Goal: Use online tool/utility: Utilize a website feature to perform a specific function

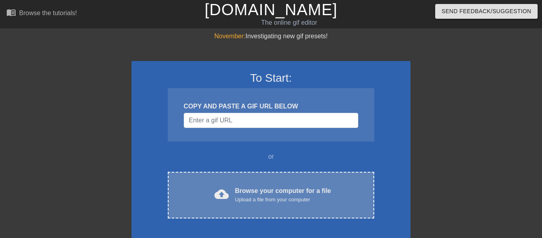
click at [315, 190] on div "Browse your computer for a file Upload a file from your computer" at bounding box center [283, 195] width 96 height 18
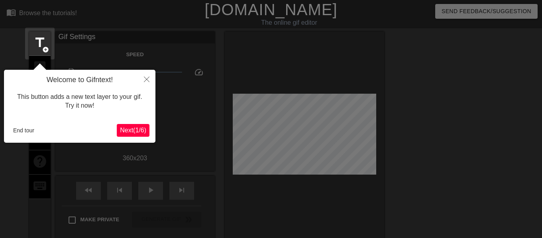
scroll to position [20, 0]
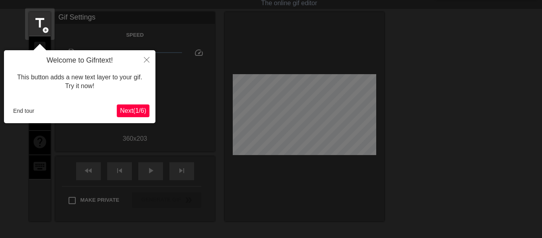
click at [139, 112] on span "Next ( 1 / 6 )" at bounding box center [133, 110] width 26 height 7
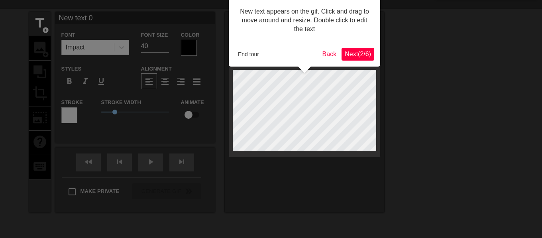
scroll to position [0, 0]
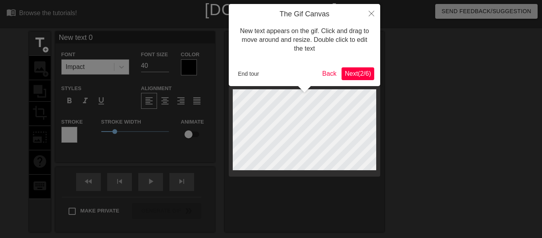
click at [357, 75] on span "Next ( 2 / 6 )" at bounding box center [358, 73] width 26 height 7
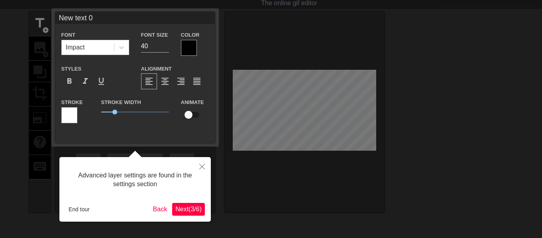
click at [189, 207] on span "Next ( 3 / 6 )" at bounding box center [188, 209] width 26 height 7
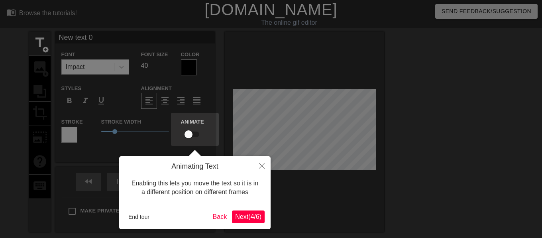
click at [240, 220] on span "Next ( 4 / 6 )" at bounding box center [248, 216] width 26 height 7
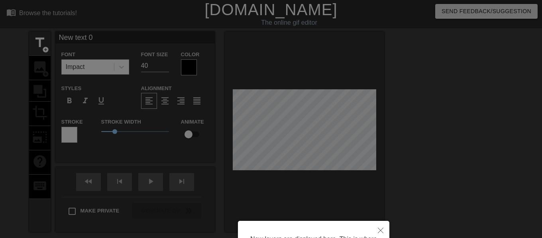
scroll to position [87, 0]
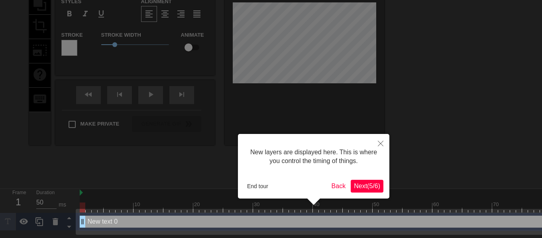
click at [358, 186] on span "Next ( 5 / 6 )" at bounding box center [367, 186] width 26 height 7
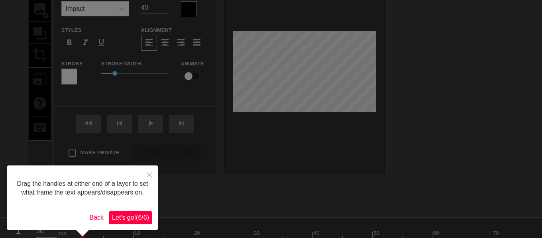
scroll to position [0, 0]
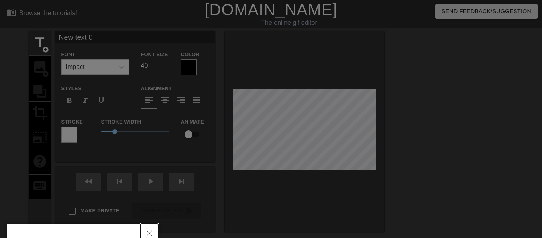
click at [154, 226] on button "Close" at bounding box center [150, 233] width 18 height 18
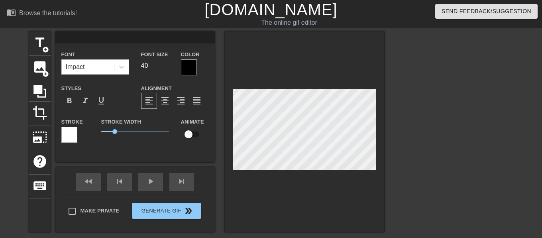
scroll to position [1, 1]
click at [40, 69] on span "image" at bounding box center [39, 66] width 15 height 15
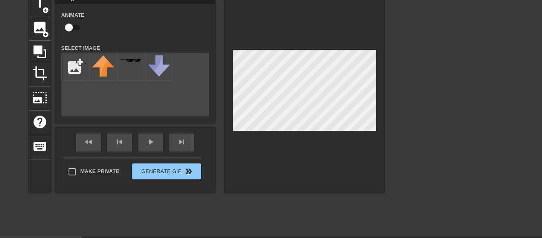
scroll to position [40, 0]
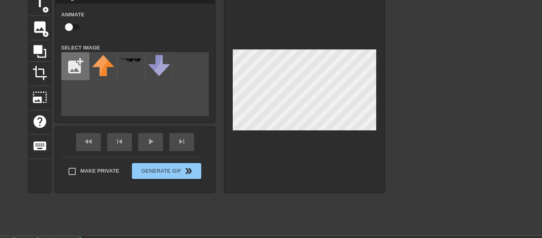
click at [77, 65] on input "file" at bounding box center [75, 66] width 27 height 27
click at [81, 67] on input "file" at bounding box center [75, 66] width 27 height 27
type input "C:\fakepath\[PERSON_NAME].jpg"
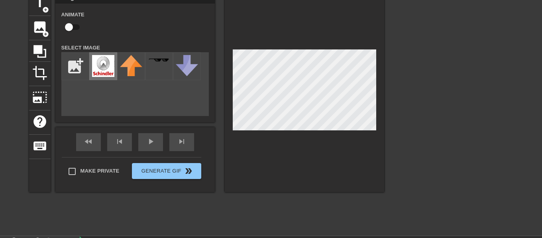
click at [100, 68] on img at bounding box center [103, 66] width 22 height 22
click at [176, 138] on div "fast_rewind skip_previous play_arrow skip_next" at bounding box center [135, 142] width 130 height 30
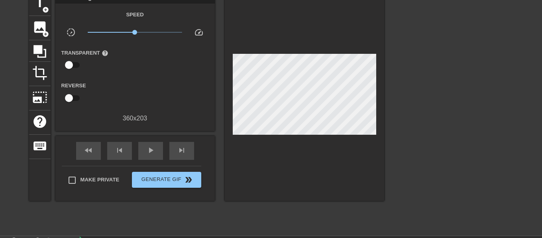
scroll to position [0, 0]
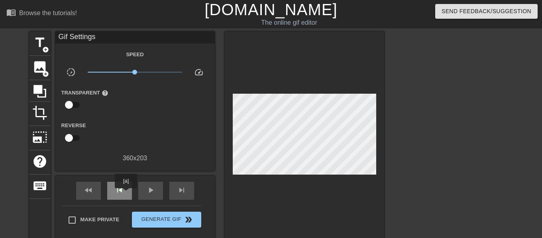
click at [126, 194] on div "skip_previous" at bounding box center [119, 191] width 25 height 18
click at [100, 188] on div "fast_rewind" at bounding box center [88, 191] width 25 height 18
drag, startPoint x: 145, startPoint y: 192, endPoint x: 116, endPoint y: 192, distance: 29.1
click at [116, 192] on div "fast_rewind skip_previous play_arrow skip_next" at bounding box center [135, 191] width 130 height 30
click at [116, 192] on span "skip_previous" at bounding box center [120, 190] width 10 height 10
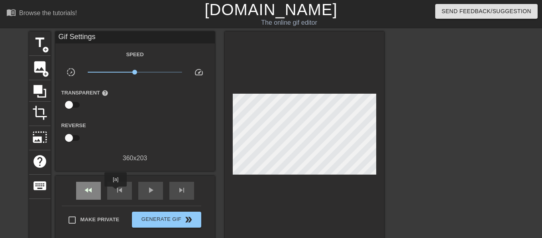
click at [94, 189] on div "fast_rewind" at bounding box center [88, 191] width 25 height 18
click at [88, 193] on span "fast_rewind" at bounding box center [89, 190] width 10 height 10
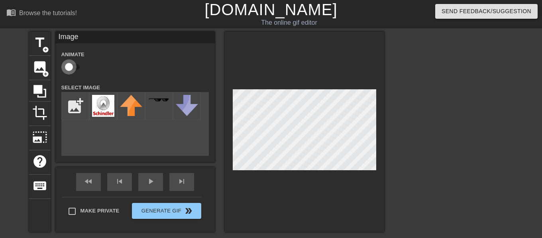
click at [77, 68] on input "checkbox" at bounding box center [68, 66] width 45 height 15
checkbox input "true"
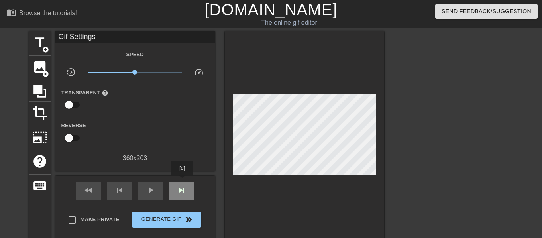
click at [183, 182] on div "skip_next" at bounding box center [181, 191] width 25 height 18
click at [181, 193] on span "skip_next" at bounding box center [182, 190] width 10 height 10
click at [180, 191] on span "skip_next" at bounding box center [182, 190] width 10 height 10
click at [181, 191] on span "skip_next" at bounding box center [182, 190] width 10 height 10
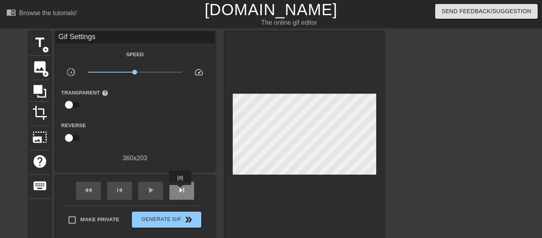
click at [181, 191] on span "skip_next" at bounding box center [182, 190] width 10 height 10
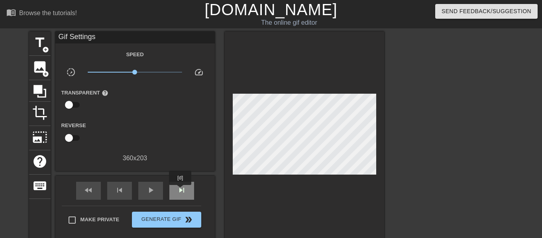
click at [181, 191] on span "skip_next" at bounding box center [182, 190] width 10 height 10
drag, startPoint x: 137, startPoint y: 72, endPoint x: 159, endPoint y: 73, distance: 22.4
click at [158, 73] on span "x2.72" at bounding box center [155, 72] width 5 height 5
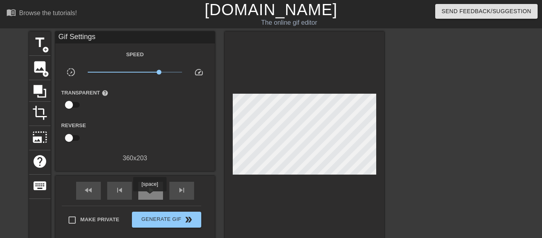
click at [150, 197] on div "play_arrow" at bounding box center [150, 191] width 25 height 18
click at [153, 193] on span "pause" at bounding box center [151, 190] width 10 height 10
click at [151, 71] on span "x2.16" at bounding box center [135, 72] width 94 height 10
click at [141, 72] on span "x2.16" at bounding box center [135, 72] width 94 height 10
click at [86, 191] on span "fast_rewind" at bounding box center [89, 190] width 10 height 10
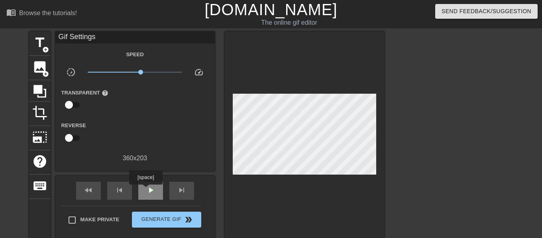
click at [146, 190] on span "play_arrow" at bounding box center [151, 190] width 10 height 10
click at [143, 191] on div "pause" at bounding box center [150, 191] width 25 height 18
click at [151, 193] on span "play_arrow" at bounding box center [151, 190] width 10 height 10
click at [151, 192] on span "pause" at bounding box center [151, 190] width 10 height 10
click at [123, 183] on div "skip_previous" at bounding box center [119, 191] width 25 height 18
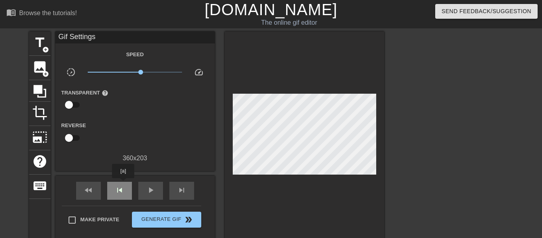
click at [123, 184] on div "skip_previous" at bounding box center [119, 191] width 25 height 18
click at [126, 189] on div "skip_previous" at bounding box center [119, 191] width 25 height 18
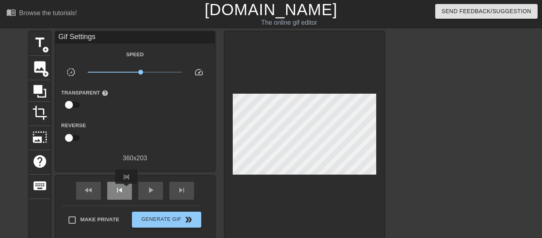
click at [126, 189] on div "skip_previous" at bounding box center [119, 191] width 25 height 18
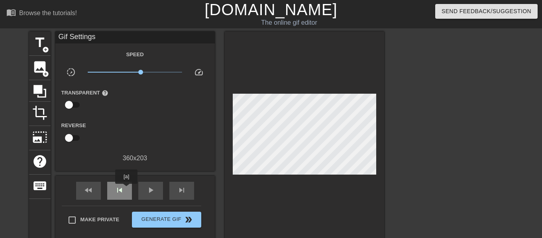
click at [126, 189] on div "skip_previous" at bounding box center [119, 191] width 25 height 18
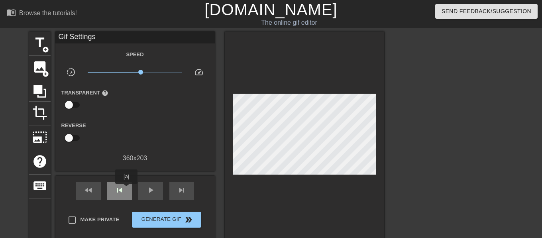
click at [126, 189] on div "skip_previous" at bounding box center [119, 191] width 25 height 18
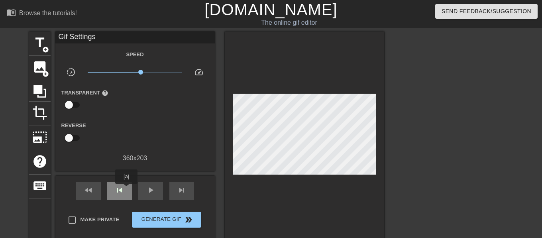
click at [126, 189] on div "skip_previous" at bounding box center [119, 191] width 25 height 18
click at [127, 189] on div "skip_previous" at bounding box center [119, 191] width 25 height 18
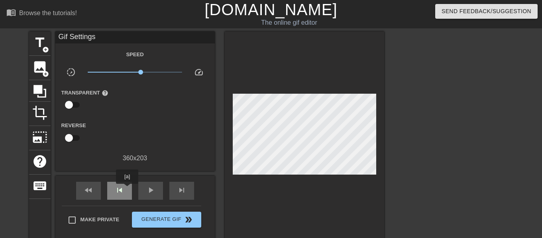
click at [127, 189] on div "skip_previous" at bounding box center [119, 191] width 25 height 18
click at [128, 189] on div "skip_previous" at bounding box center [119, 191] width 25 height 18
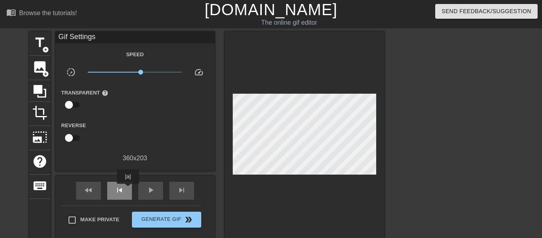
click at [128, 189] on div "skip_previous" at bounding box center [119, 191] width 25 height 18
click at [94, 189] on div "fast_rewind" at bounding box center [88, 191] width 25 height 18
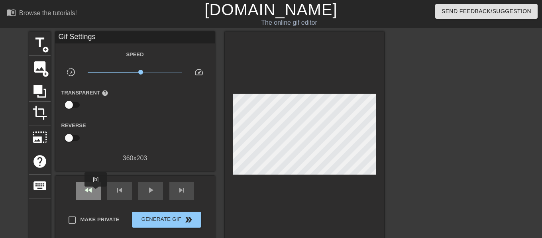
click at [96, 192] on div "fast_rewind" at bounding box center [88, 191] width 25 height 18
click at [97, 192] on div "fast_rewind" at bounding box center [88, 191] width 25 height 18
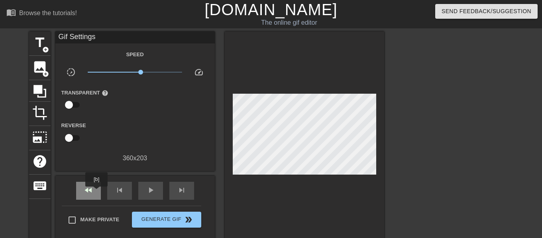
click at [97, 192] on div "fast_rewind" at bounding box center [88, 191] width 25 height 18
click at [96, 183] on div "fast_rewind" at bounding box center [88, 191] width 25 height 18
click at [75, 101] on input "checkbox" at bounding box center [68, 104] width 45 height 15
checkbox input "true"
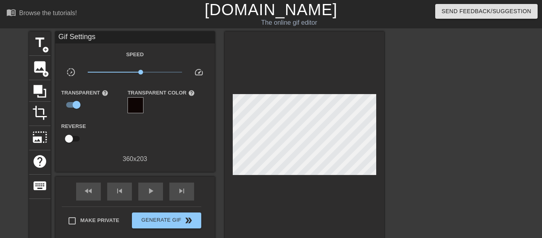
click at [136, 105] on div at bounding box center [136, 105] width 16 height 16
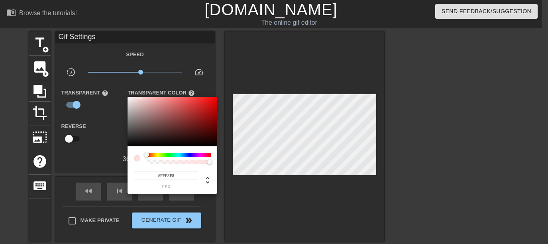
type input "#FFFFFF"
drag, startPoint x: 167, startPoint y: 131, endPoint x: 109, endPoint y: 89, distance: 71.9
click at [109, 88] on div "#FFFFFF hex" at bounding box center [274, 122] width 548 height 244
drag, startPoint x: 286, startPoint y: 201, endPoint x: 238, endPoint y: 187, distance: 50.2
click at [285, 201] on div at bounding box center [274, 122] width 548 height 244
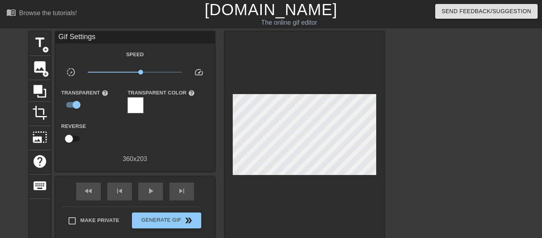
click at [68, 140] on input "checkbox" at bounding box center [68, 138] width 45 height 15
click at [75, 137] on input "checkbox" at bounding box center [76, 138] width 45 height 15
checkbox input "false"
click at [77, 102] on input "checkbox" at bounding box center [76, 104] width 45 height 15
checkbox input "false"
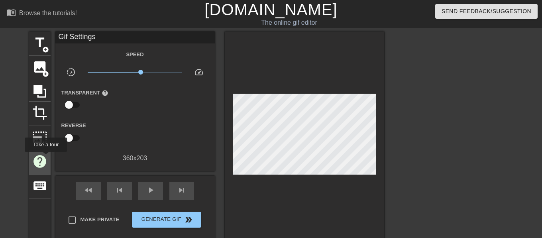
click at [45, 157] on span "help" at bounding box center [39, 161] width 15 height 15
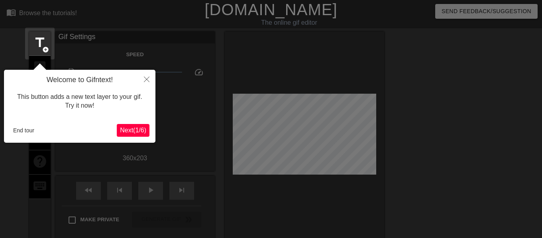
scroll to position [20, 0]
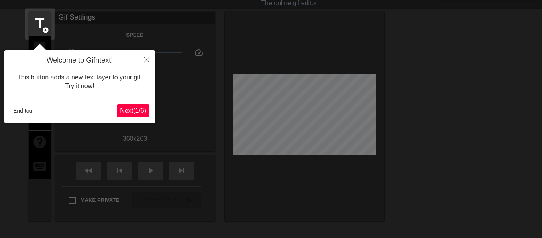
click at [131, 107] on span "Next ( 1 / 6 )" at bounding box center [133, 110] width 26 height 7
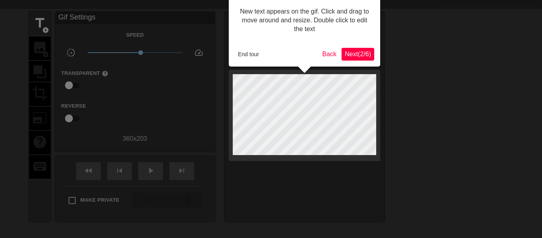
scroll to position [0, 0]
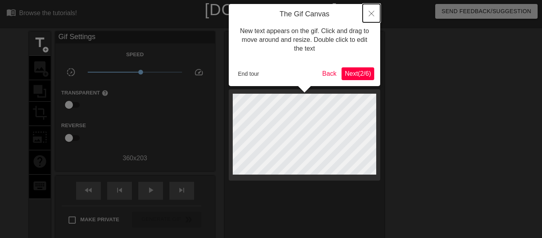
click at [371, 15] on icon "Close" at bounding box center [372, 14] width 6 height 6
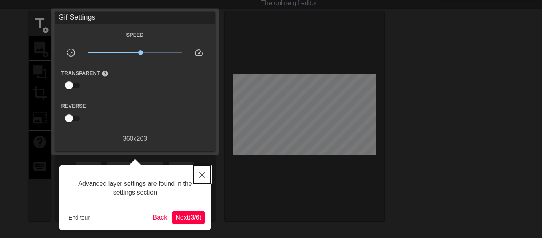
click at [207, 175] on button "Close" at bounding box center [202, 174] width 18 height 18
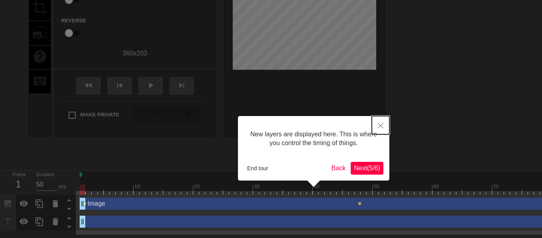
click at [380, 127] on icon "Close" at bounding box center [381, 126] width 6 height 6
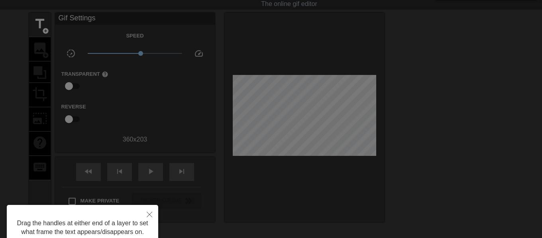
scroll to position [0, 0]
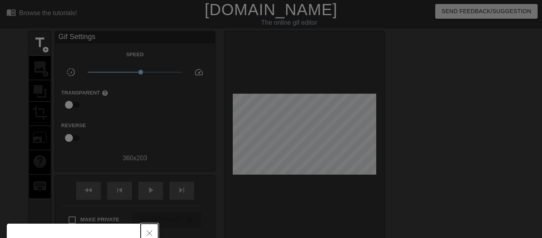
click at [151, 229] on button "Close" at bounding box center [150, 233] width 18 height 18
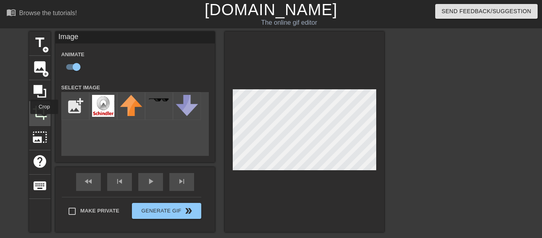
click at [43, 114] on span "crop" at bounding box center [39, 112] width 15 height 15
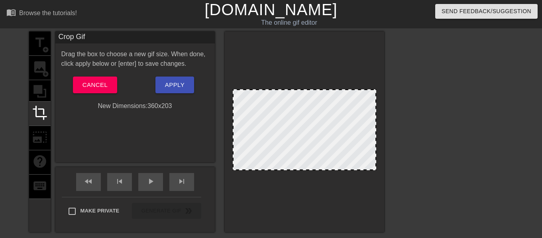
click at [43, 137] on div "title add_circle image add_circle crop photo_size_select_large help keyboard" at bounding box center [40, 131] width 22 height 201
click at [98, 87] on span "Cancel" at bounding box center [95, 85] width 25 height 10
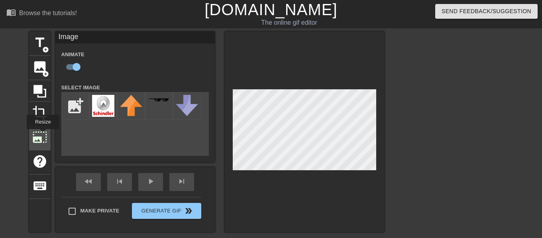
click at [42, 135] on span "photo_size_select_large" at bounding box center [39, 137] width 15 height 15
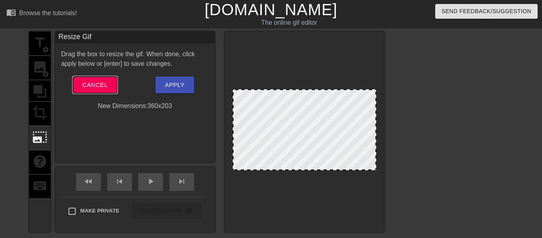
click at [100, 88] on span "Cancel" at bounding box center [95, 85] width 25 height 10
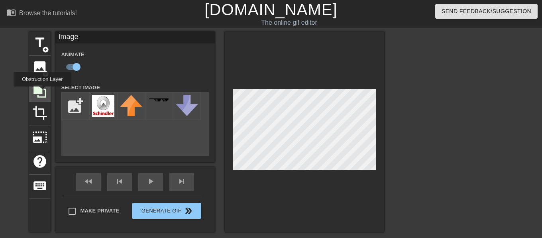
click at [42, 92] on icon at bounding box center [39, 91] width 15 height 15
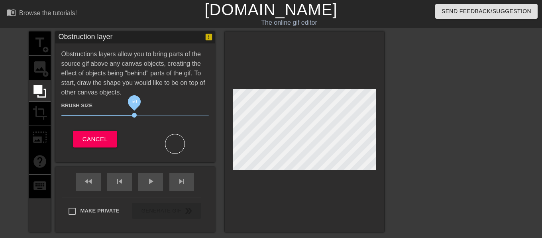
drag, startPoint x: 103, startPoint y: 114, endPoint x: 134, endPoint y: 113, distance: 30.3
click at [134, 113] on span "50" at bounding box center [134, 115] width 5 height 5
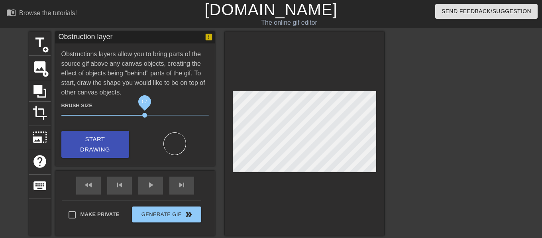
drag, startPoint x: 135, startPoint y: 117, endPoint x: 166, endPoint y: 117, distance: 30.7
click at [147, 117] on span "57" at bounding box center [144, 115] width 5 height 5
click at [113, 97] on div "Brush Size 71" at bounding box center [134, 110] width 159 height 26
